Goal: Information Seeking & Learning: Learn about a topic

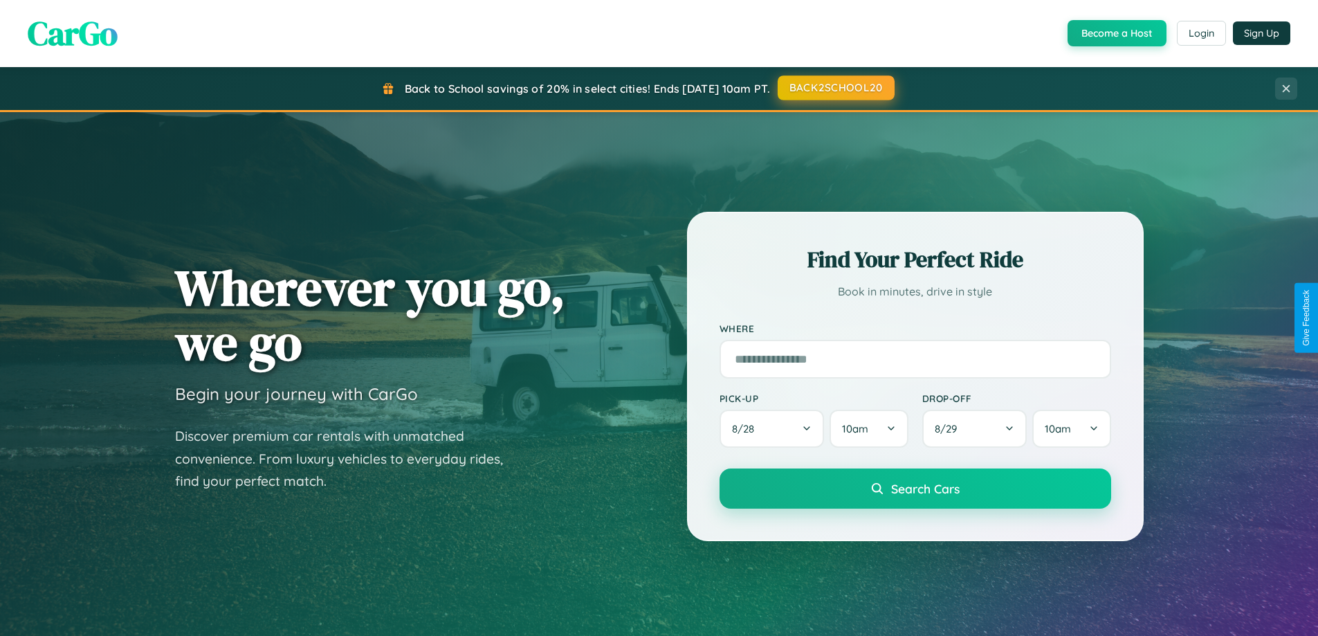
click at [835, 88] on button "BACK2SCHOOL20" at bounding box center [836, 87] width 117 height 25
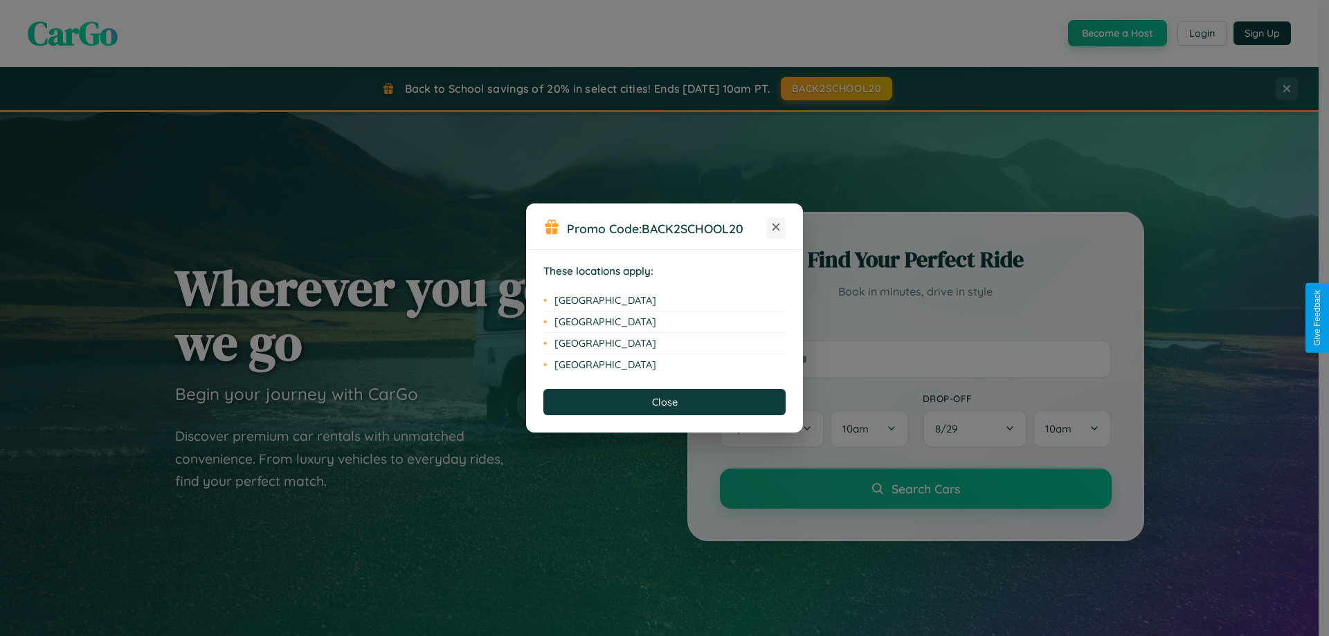
click at [776, 228] on icon at bounding box center [776, 228] width 8 height 8
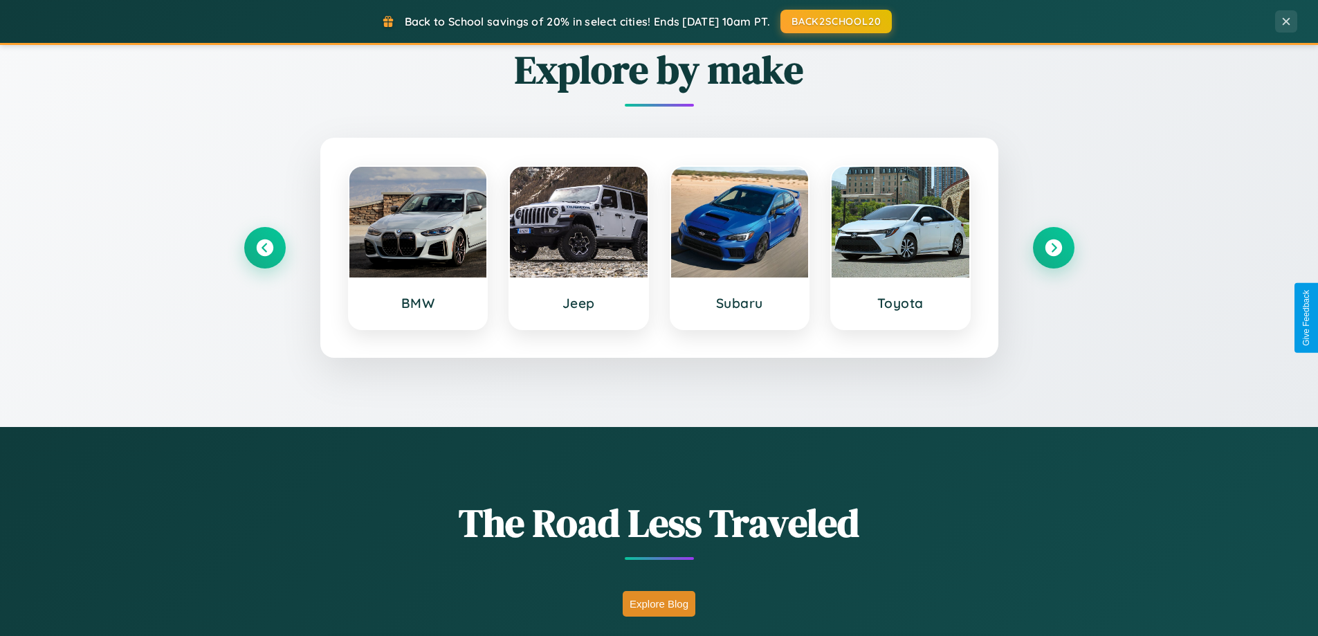
scroll to position [952, 0]
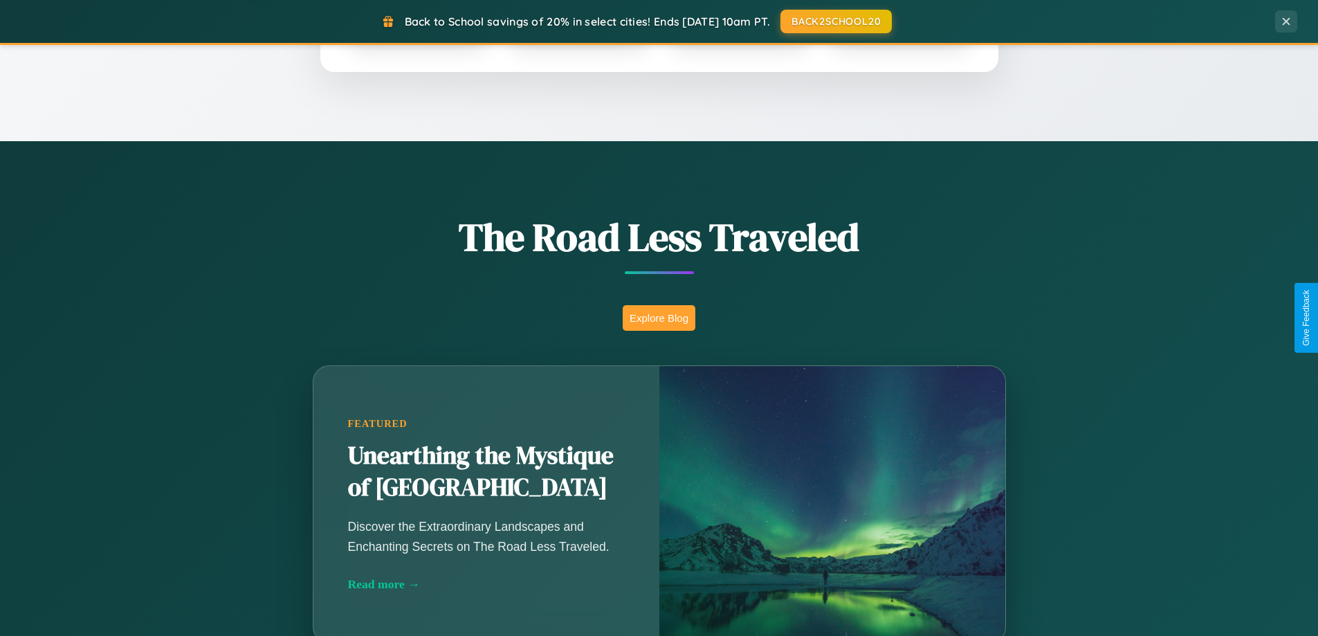
click at [659, 318] on button "Explore Blog" at bounding box center [659, 318] width 73 height 26
